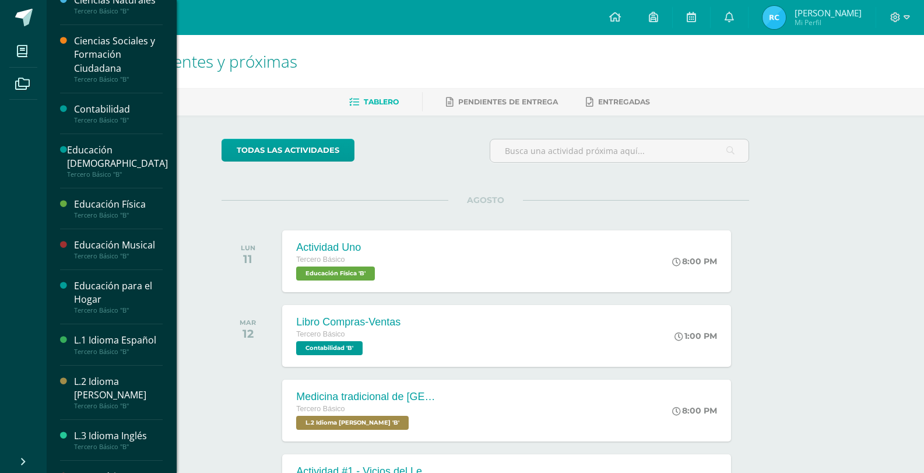
scroll to position [117, 0]
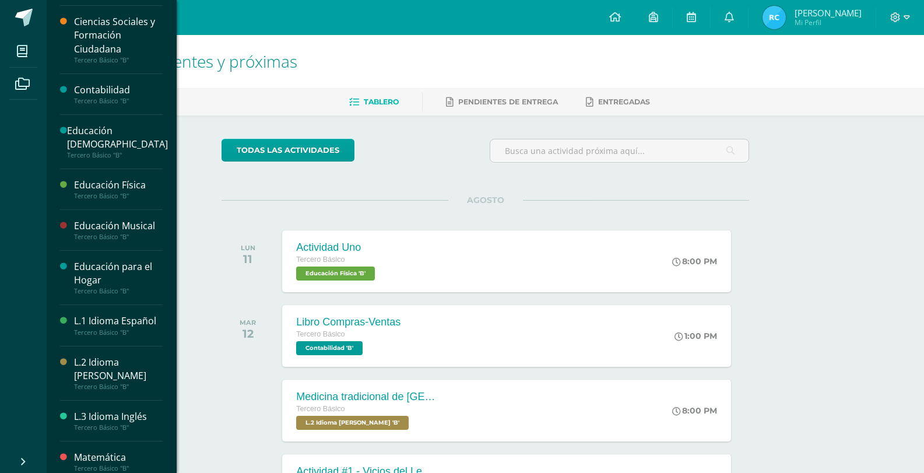
click at [104, 97] on div "Tercero Básico "B"" at bounding box center [118, 101] width 89 height 8
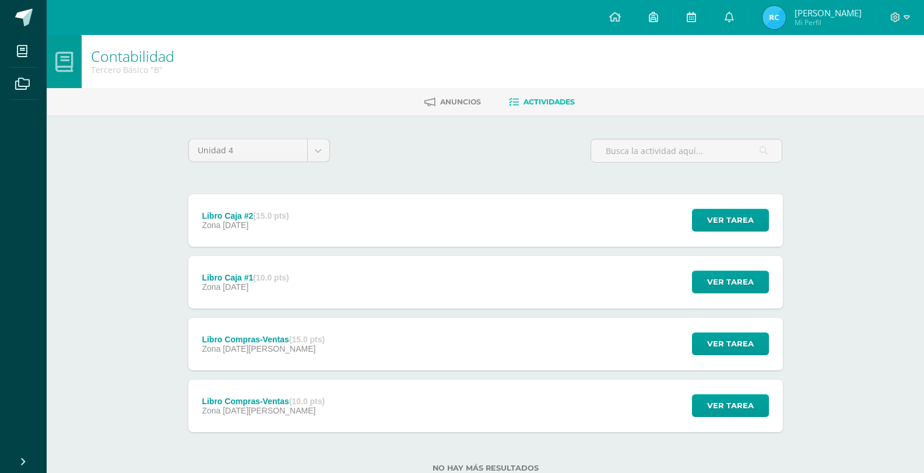
click at [302, 225] on div "Libro Caja #2 (15.0 pts) Zona 12 de Septiembre" at bounding box center [245, 220] width 115 height 52
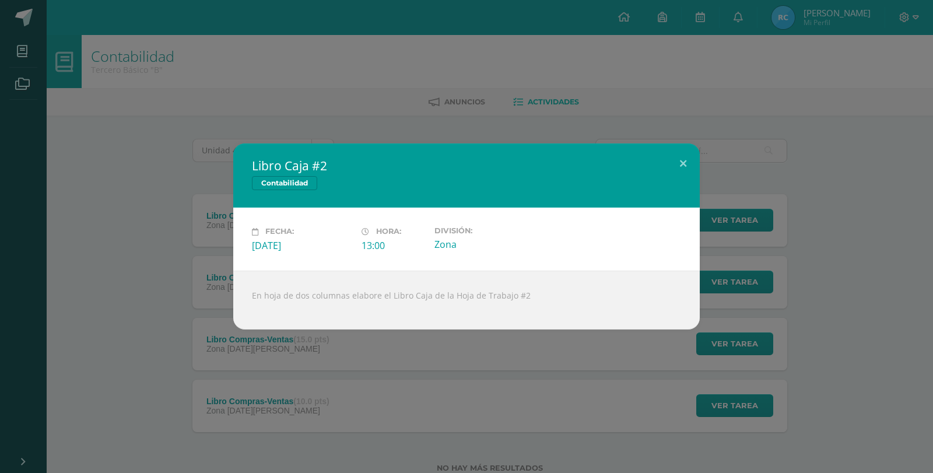
click at [203, 241] on div "Libro Caja #2 Contabilidad Fecha: Viernes 12 de Septiembre Hora: 13:00 División…" at bounding box center [467, 235] width 924 height 185
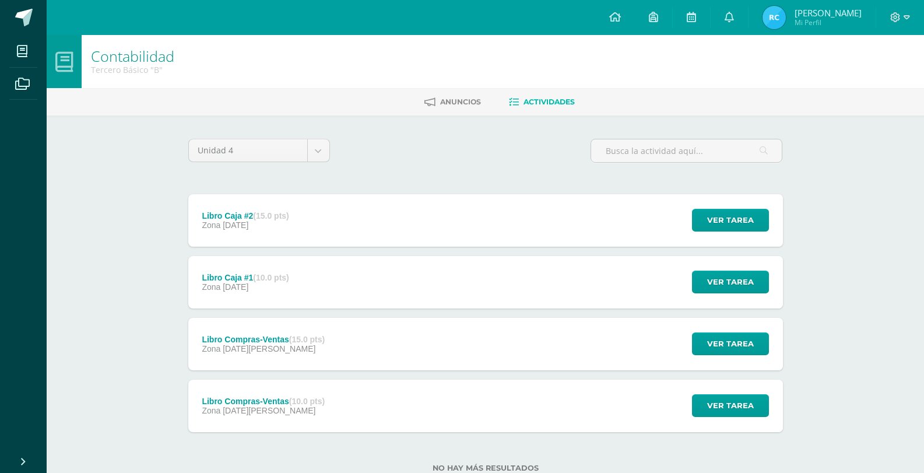
click at [249, 273] on div "Libro Caja #1 (10.0 pts)" at bounding box center [245, 277] width 87 height 9
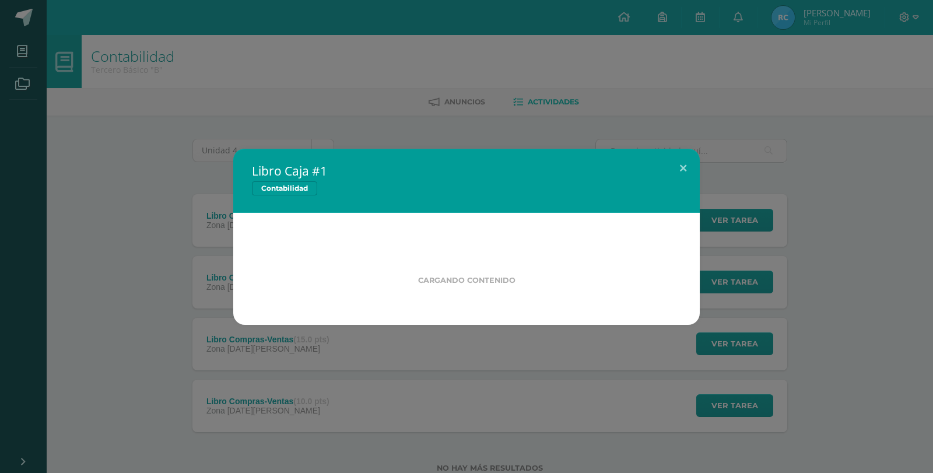
click at [170, 255] on div "Libro Caja #1 Contabilidad Cargando contenido" at bounding box center [467, 237] width 924 height 176
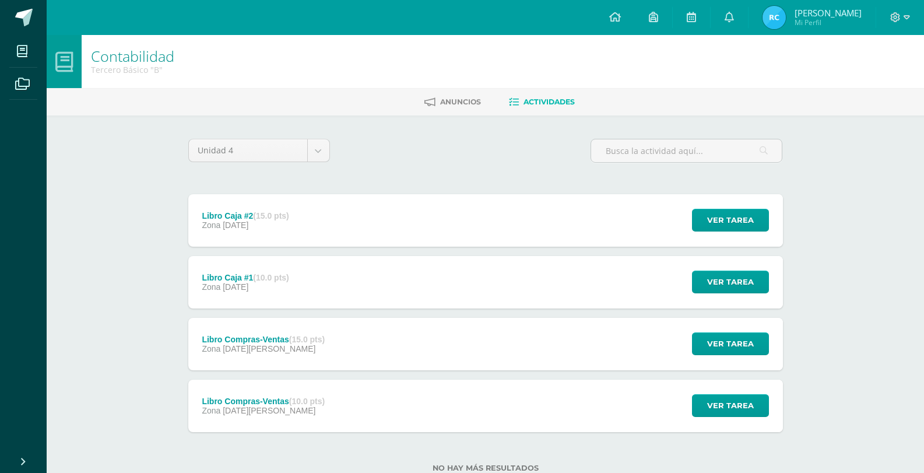
click at [208, 330] on div "Libro Compras-Ventas (15.0 pts) Zona 18 de Agosto" at bounding box center [263, 344] width 151 height 52
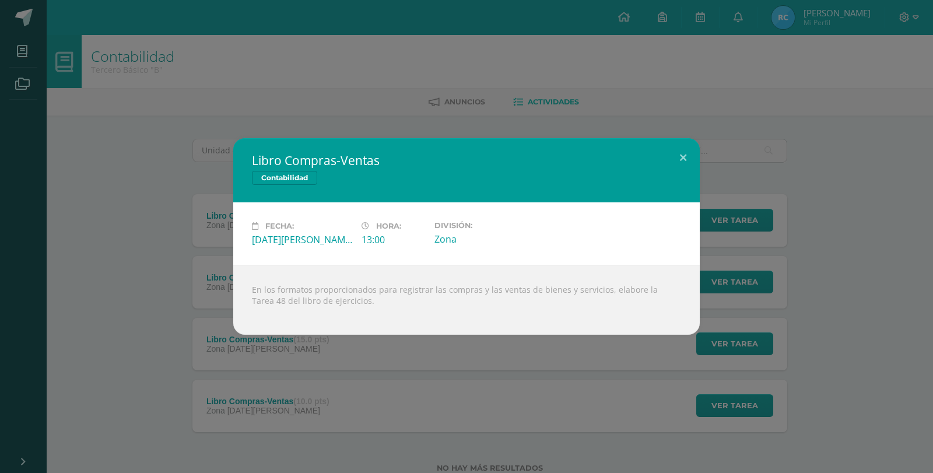
click at [176, 310] on div "Libro Compras-Ventas Contabilidad Fecha: Lunes 18 de Agosto Hora: 13:00 Divisió…" at bounding box center [467, 236] width 924 height 197
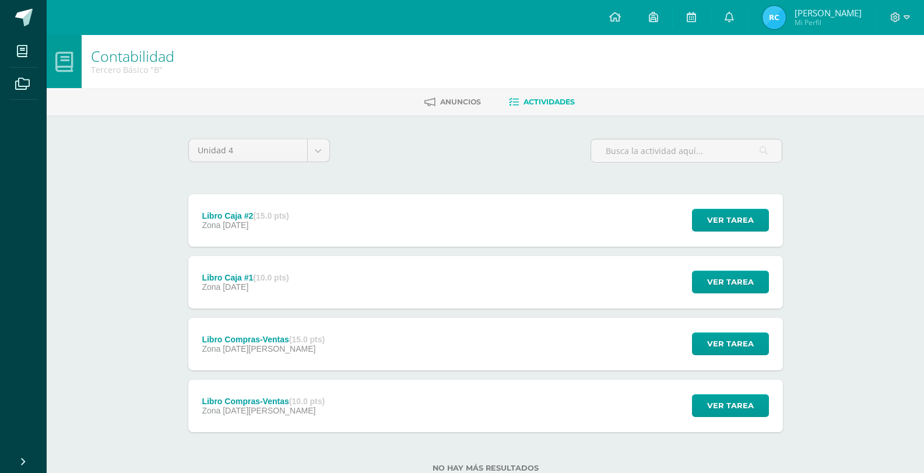
click at [267, 407] on span "12 de Agosto" at bounding box center [269, 410] width 93 height 9
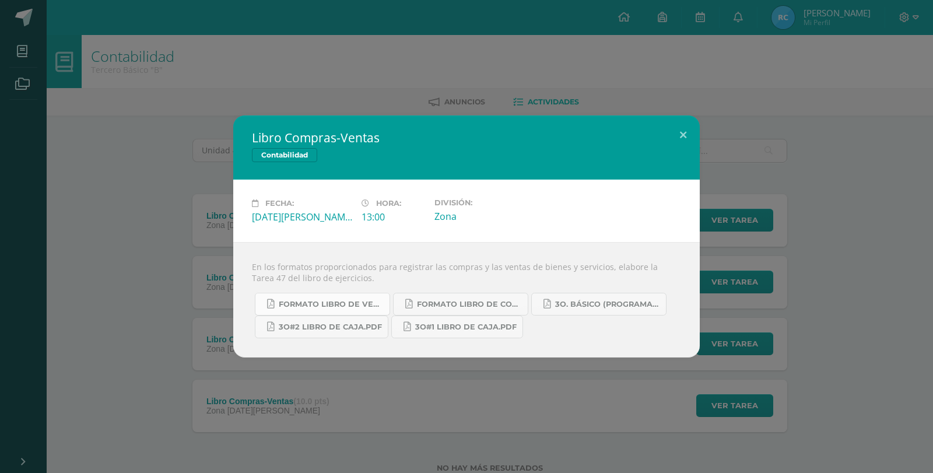
click at [368, 312] on link "Formato Libro de Ventas.pdf" at bounding box center [322, 304] width 135 height 23
click at [473, 306] on span "Formato Libro de Compras.pdf" at bounding box center [469, 304] width 105 height 9
